Goal: Transaction & Acquisition: Book appointment/travel/reservation

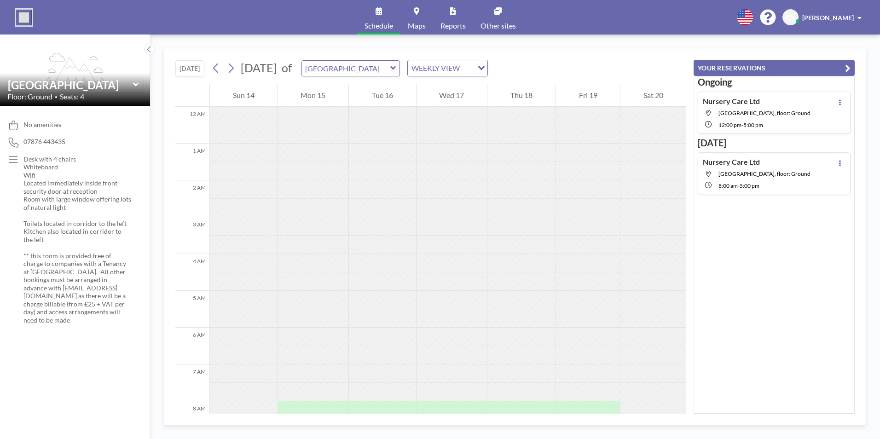
scroll to position [276, 0]
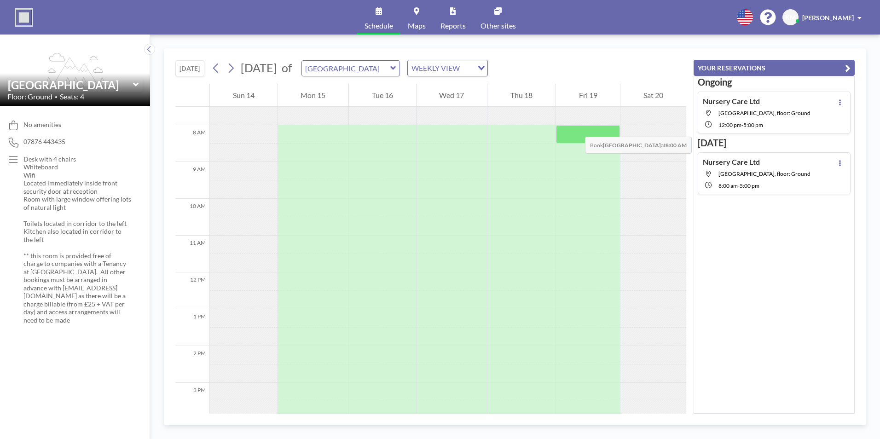
click at [575, 127] on div at bounding box center [588, 134] width 64 height 18
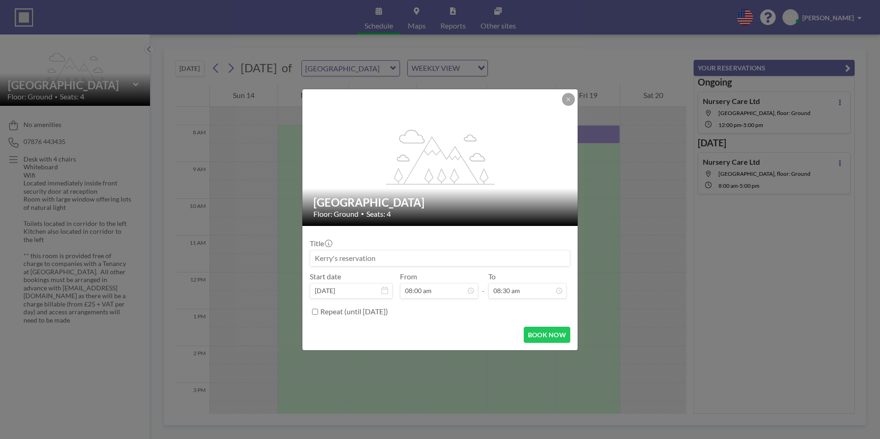
click at [348, 261] on input at bounding box center [440, 258] width 260 height 16
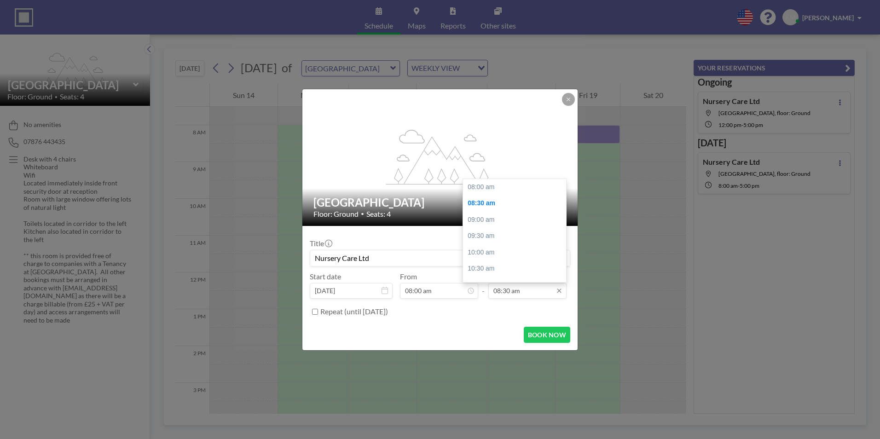
scroll to position [17, 0]
click at [503, 291] on input "08:30 am" at bounding box center [527, 291] width 78 height 16
drag, startPoint x: 565, startPoint y: 215, endPoint x: 556, endPoint y: 302, distance: 87.4
click at [556, 302] on div "Title Nursery Care Ltd Start date [DATE] From 08:00 am - To 08:30 am 08:00 am 0…" at bounding box center [440, 276] width 260 height 86
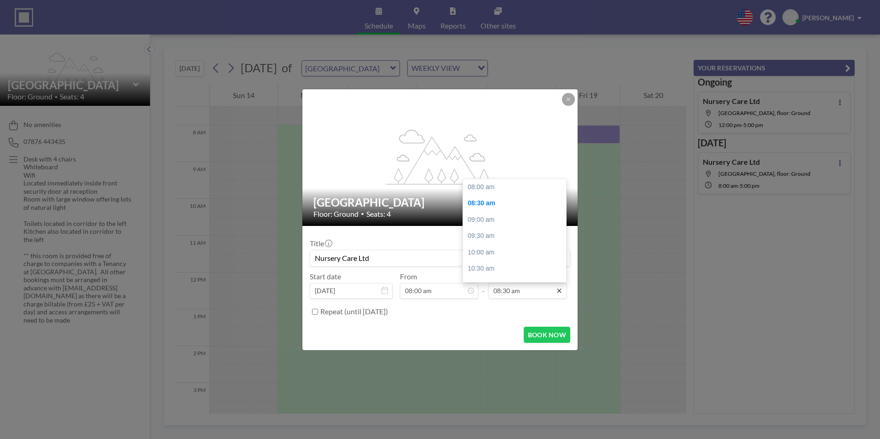
scroll to position [17, 0]
click at [558, 294] on icon at bounding box center [558, 290] width 7 height 7
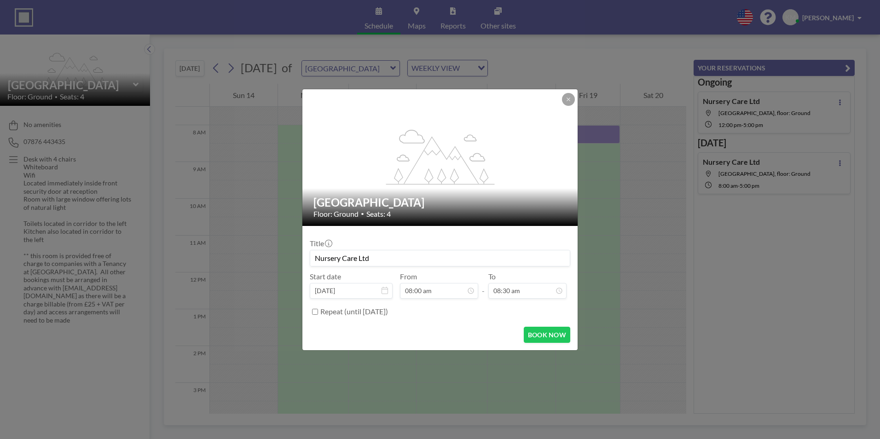
drag, startPoint x: 564, startPoint y: 208, endPoint x: 566, endPoint y: 269, distance: 61.2
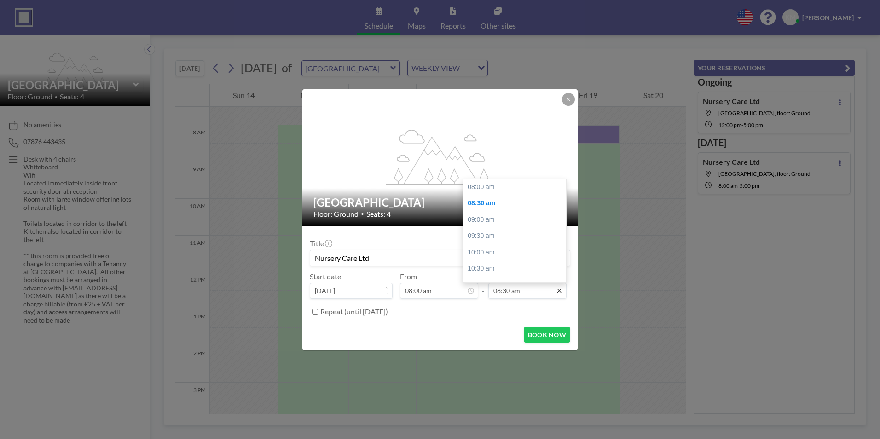
scroll to position [17, 0]
click at [559, 290] on icon at bounding box center [558, 290] width 7 height 7
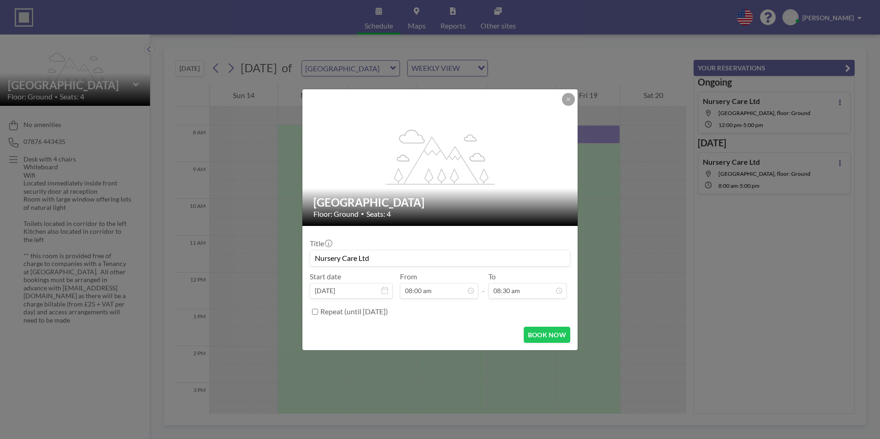
drag, startPoint x: 562, startPoint y: 214, endPoint x: 567, endPoint y: 269, distance: 55.9
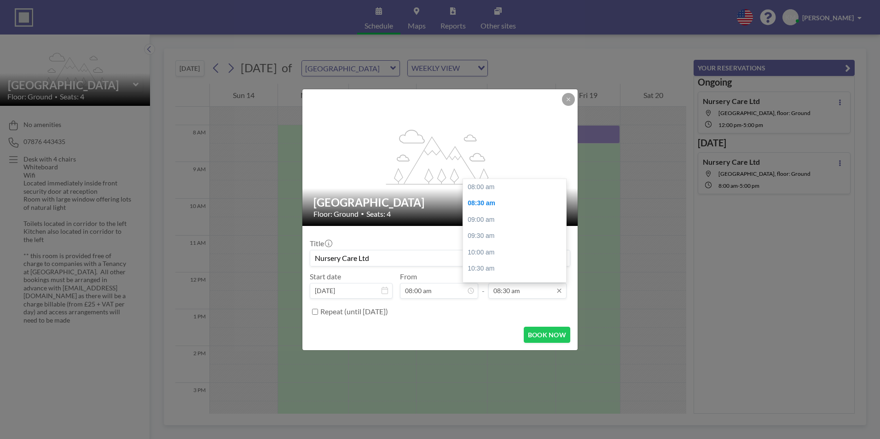
scroll to position [17, 0]
click at [556, 292] on icon at bounding box center [558, 290] width 7 height 7
click at [543, 295] on input "08:30 am" at bounding box center [527, 291] width 78 height 16
drag, startPoint x: 564, startPoint y: 211, endPoint x: 561, endPoint y: 273, distance: 62.7
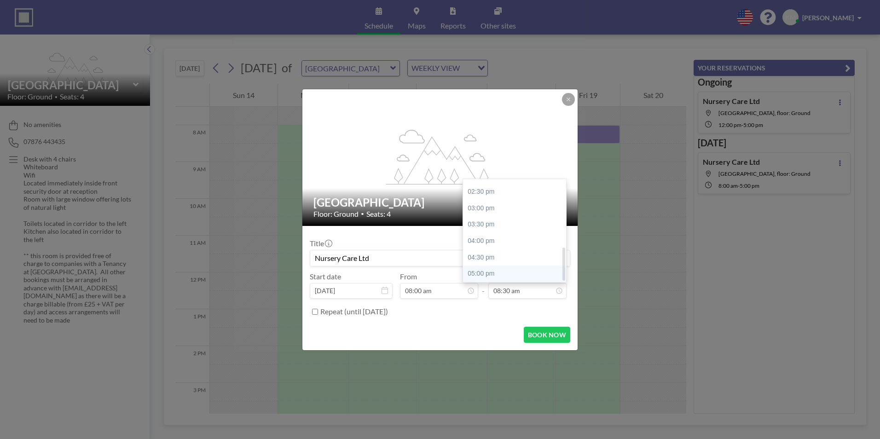
drag, startPoint x: 562, startPoint y: 213, endPoint x: 539, endPoint y: 277, distance: 68.8
click at [539, 277] on div "08:00 am 08:30 am 09:00 am 09:30 am 10:00 am 10:30 am 11:00 am 11:30 am 12:00 p…" at bounding box center [514, 230] width 103 height 103
click at [539, 277] on div "05:00 pm" at bounding box center [517, 274] width 108 height 17
type input "Nursery Care Ltd"
type input "05:00 pm"
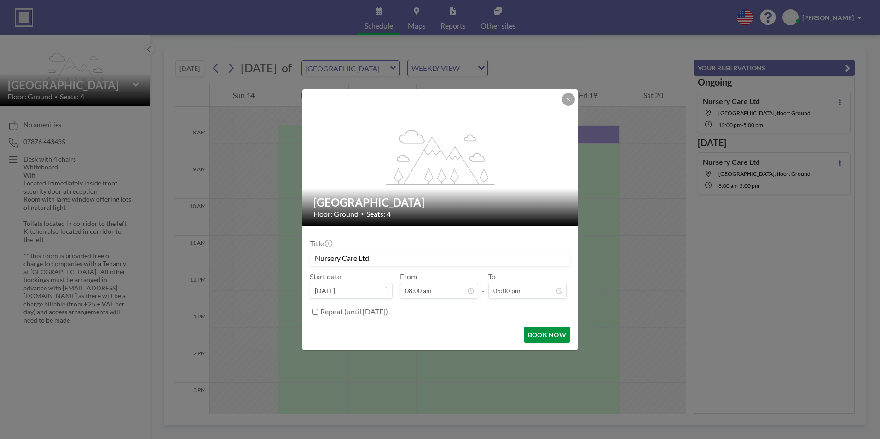
click at [535, 338] on button "BOOK NOW" at bounding box center [547, 335] width 46 height 16
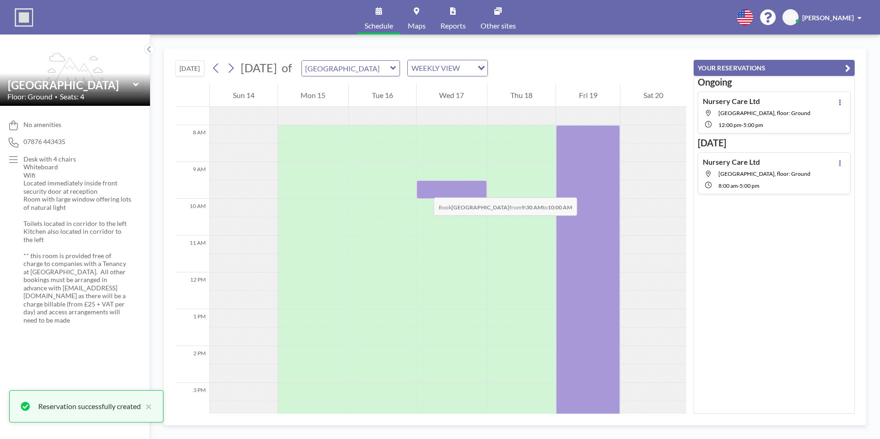
click at [424, 188] on div at bounding box center [451, 189] width 71 height 18
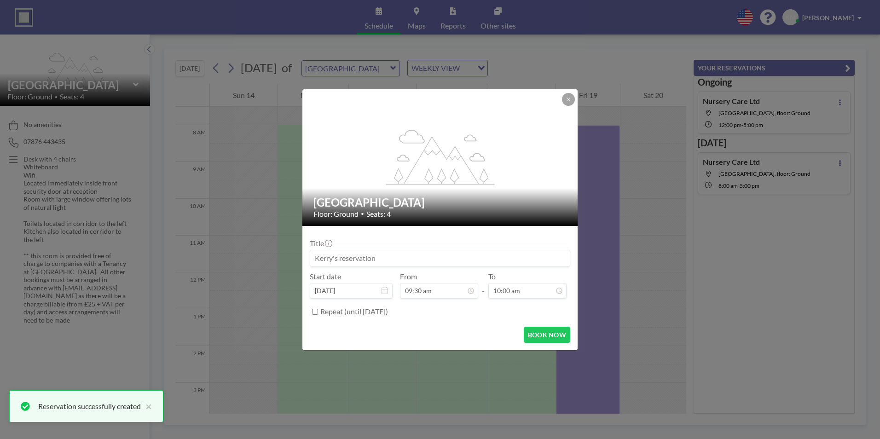
click at [370, 265] on input at bounding box center [440, 258] width 260 height 16
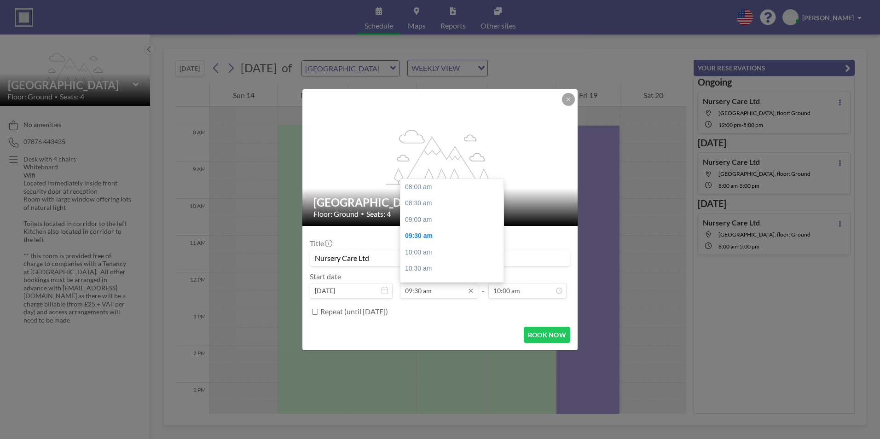
scroll to position [49, 0]
type input "Nursery Care Ltd"
click at [429, 295] on input "09:30 am" at bounding box center [439, 291] width 78 height 16
click at [468, 292] on icon at bounding box center [470, 290] width 7 height 7
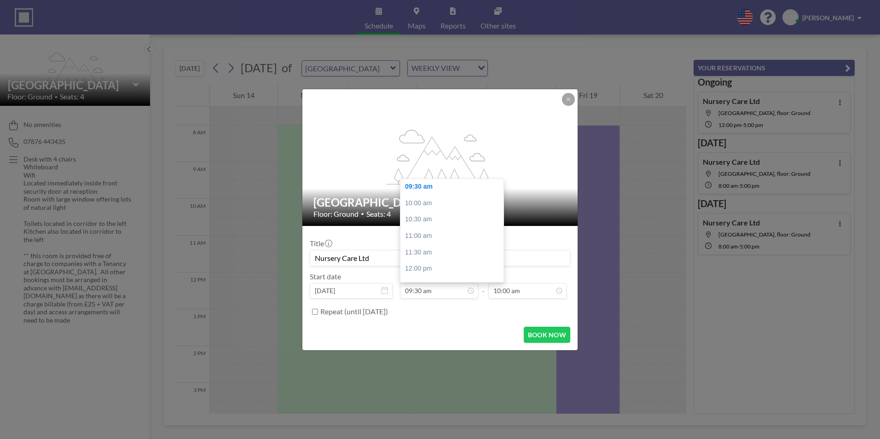
scroll to position [0, 0]
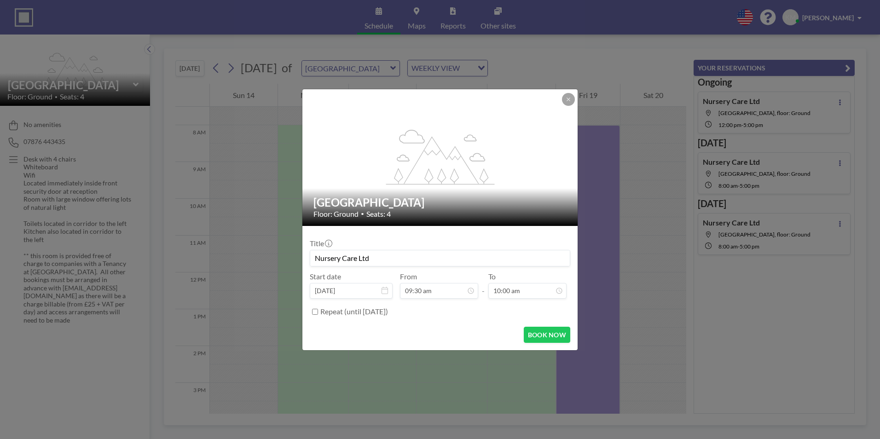
drag, startPoint x: 501, startPoint y: 203, endPoint x: 499, endPoint y: 172, distance: 31.3
click at [499, 172] on div "flex-grow: 1.2; [GEOGRAPHIC_DATA] Meeting Room Floor: Ground • Seats: 4 Title N…" at bounding box center [440, 220] width 276 height 262
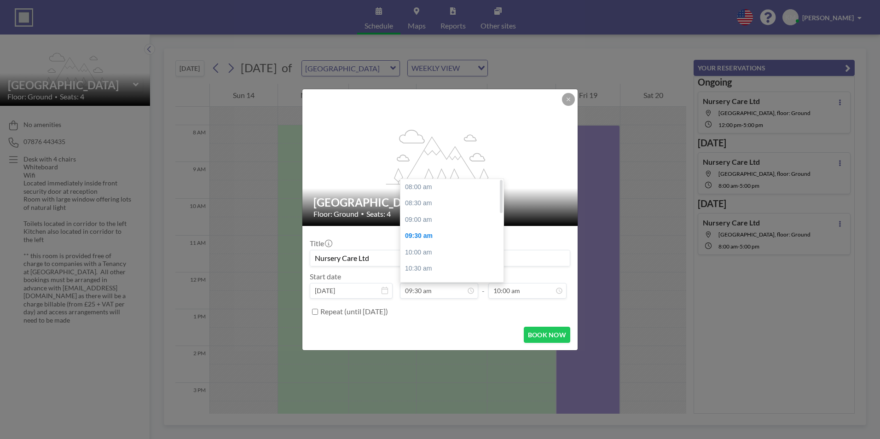
drag, startPoint x: 501, startPoint y: 213, endPoint x: 501, endPoint y: 192, distance: 20.7
click at [501, 192] on div at bounding box center [501, 197] width 3 height 34
click at [475, 185] on div "08:00 am" at bounding box center [454, 187] width 108 height 17
type input "08:00 am"
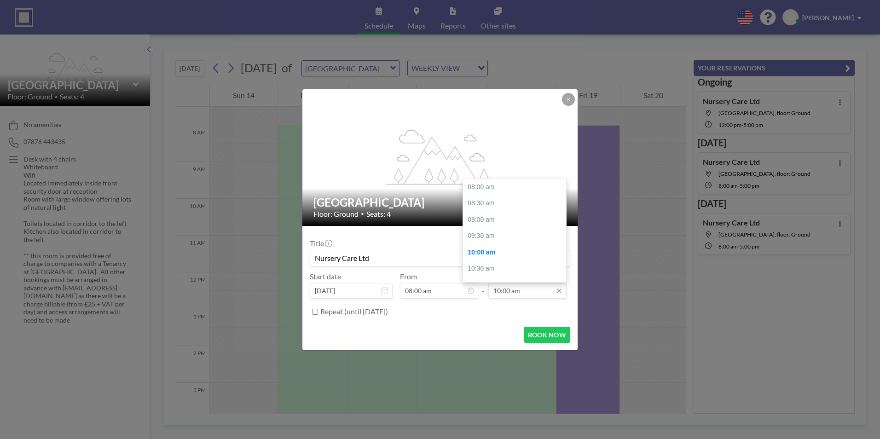
scroll to position [65, 0]
click at [520, 295] on input "10:00 am" at bounding box center [527, 291] width 78 height 16
drag, startPoint x: 562, startPoint y: 204, endPoint x: 561, endPoint y: 285, distance: 80.5
drag, startPoint x: 563, startPoint y: 229, endPoint x: 564, endPoint y: 284, distance: 55.7
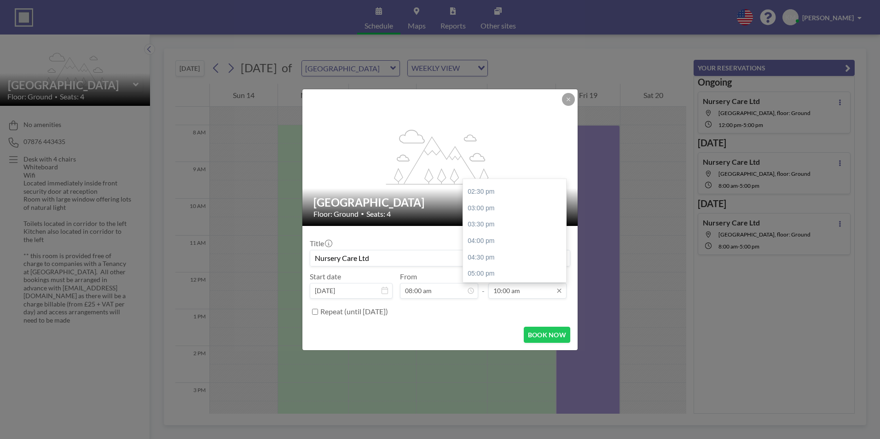
click at [564, 284] on div "10:00 am 08:00 am 08:30 am 09:00 am 09:30 am 10:00 am 10:30 am 11:00 am 11:30 a…" at bounding box center [527, 291] width 78 height 16
click at [519, 276] on div "05:00 pm" at bounding box center [517, 274] width 108 height 17
type input "05:00 pm"
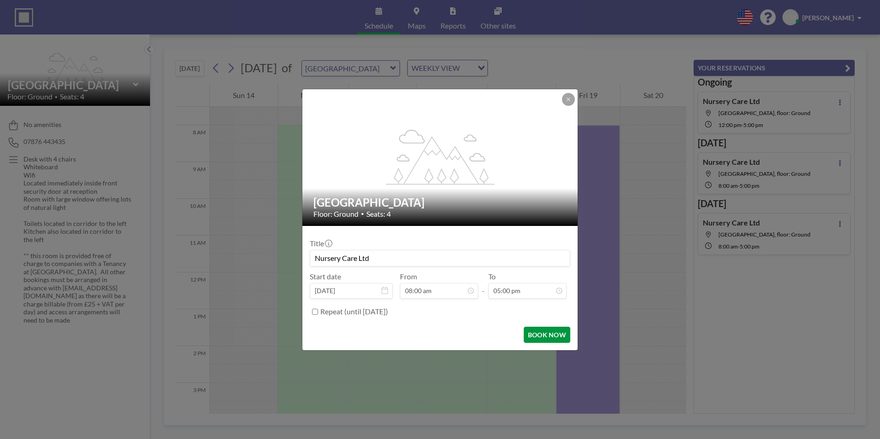
click at [545, 335] on button "BOOK NOW" at bounding box center [547, 335] width 46 height 16
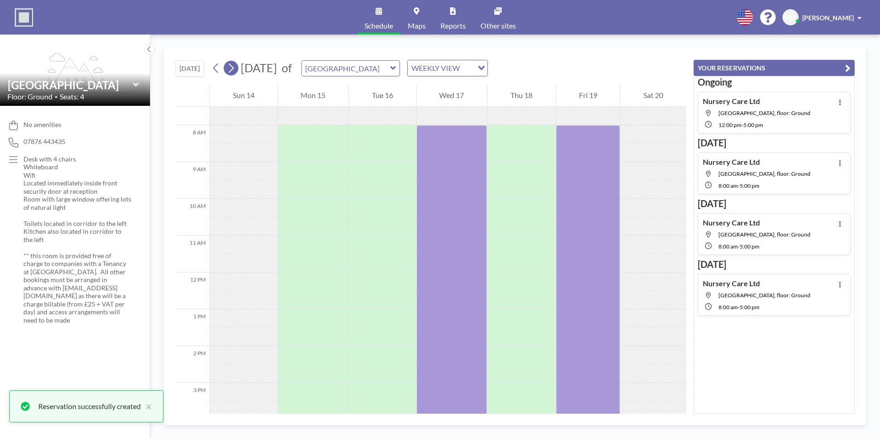
click at [235, 66] on icon at bounding box center [230, 68] width 9 height 14
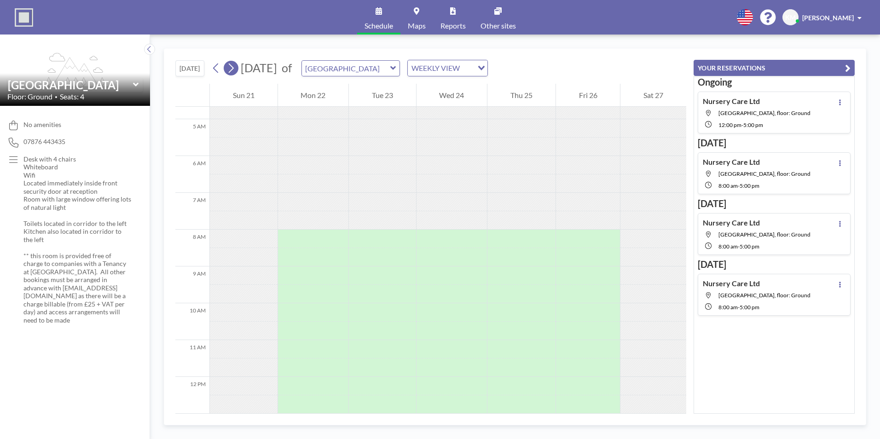
scroll to position [276, 0]
